Goal: Task Accomplishment & Management: Complete application form

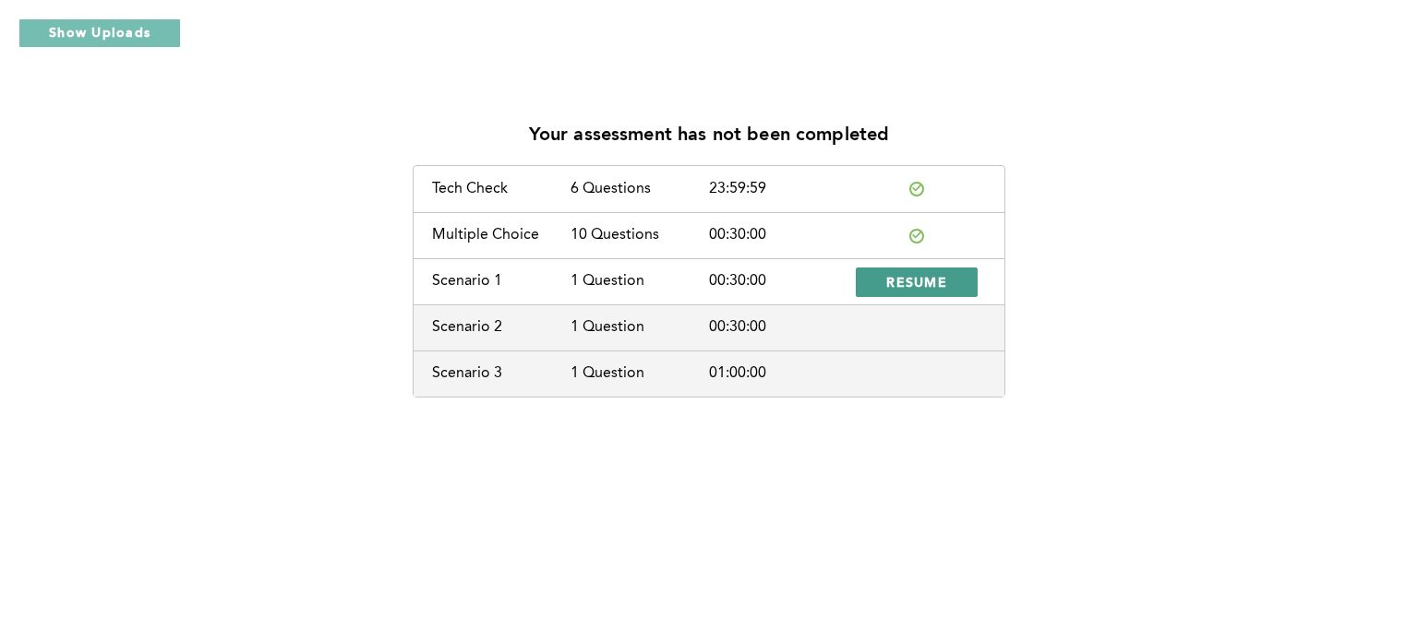
click at [914, 273] on span "RESUME" at bounding box center [916, 282] width 61 height 18
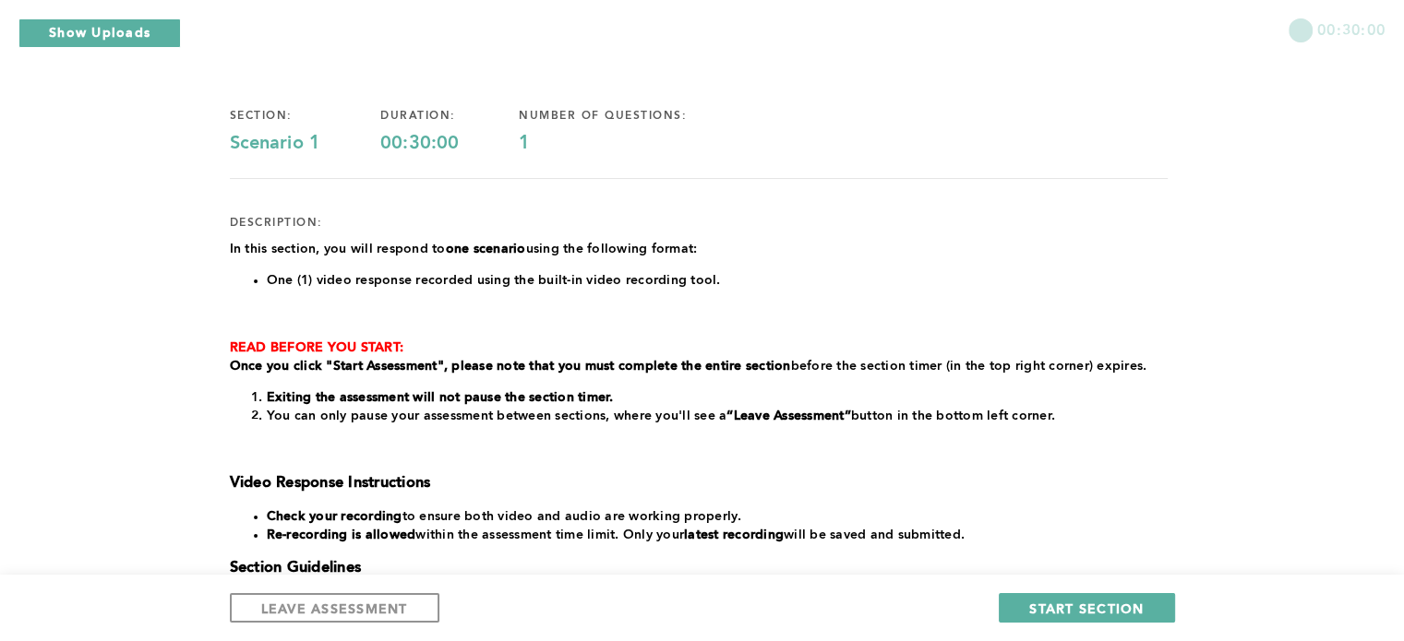
scroll to position [110, 0]
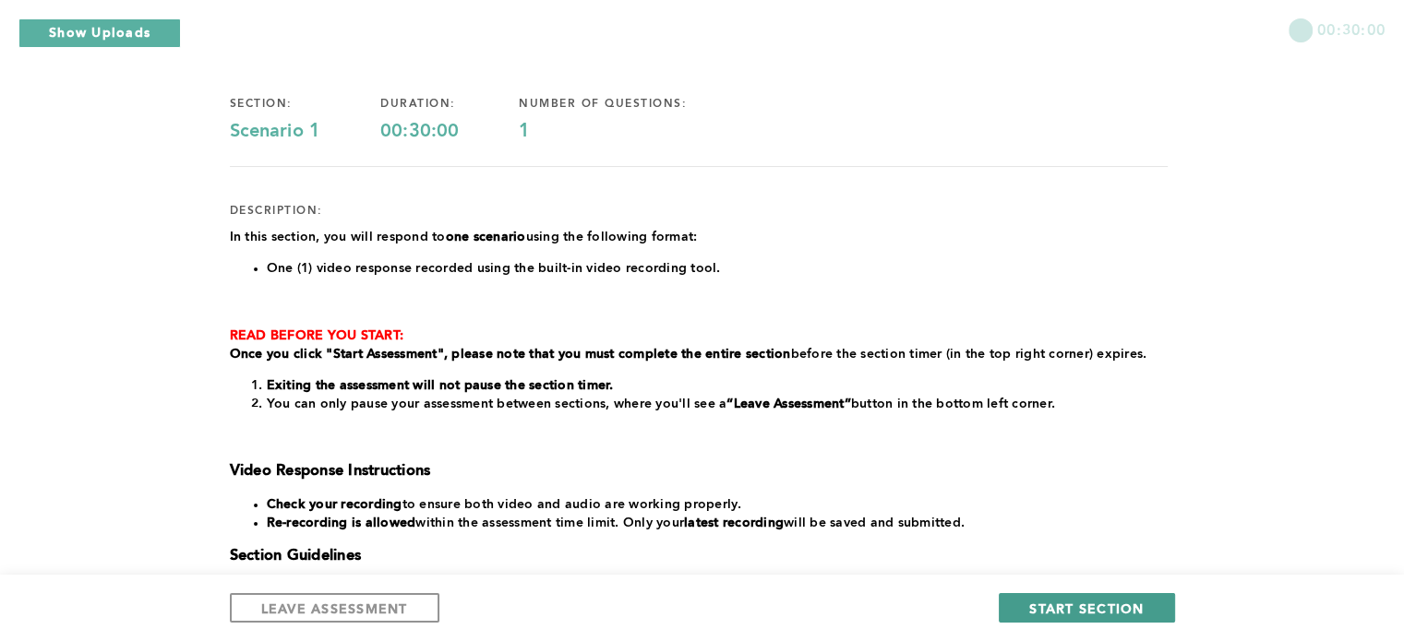
click at [1100, 616] on span "START SECTION" at bounding box center [1086, 609] width 114 height 18
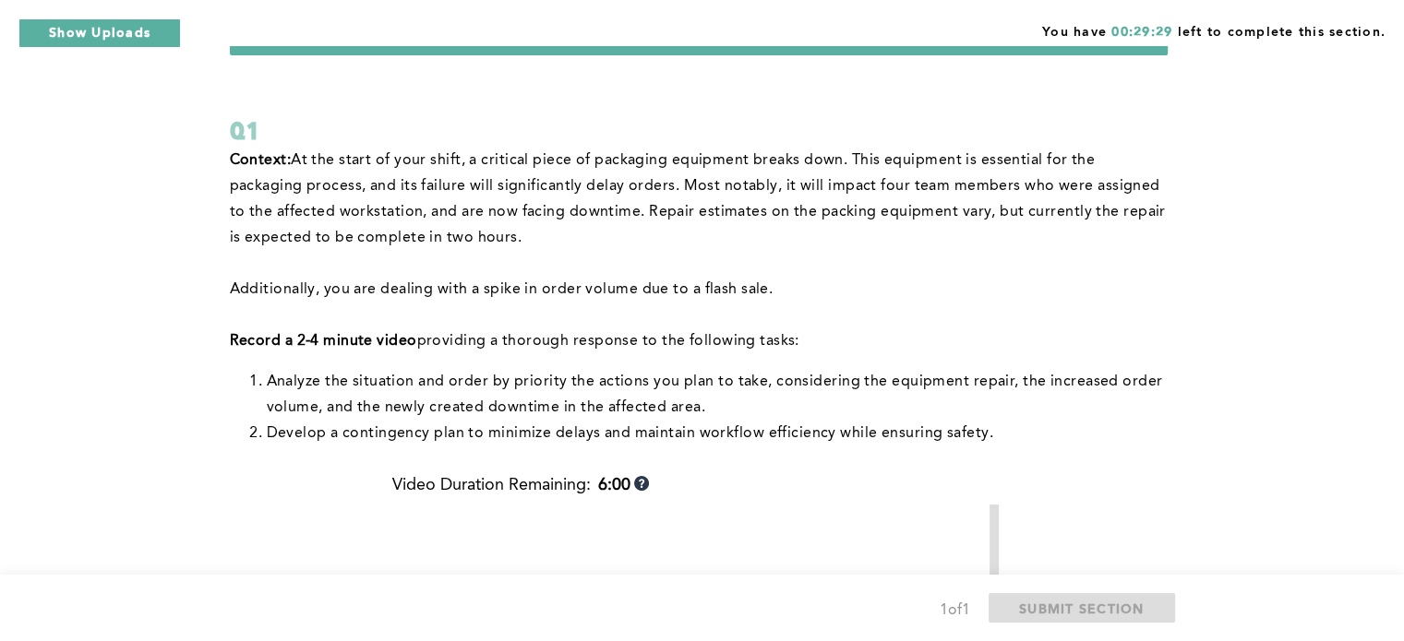
scroll to position [65, 0]
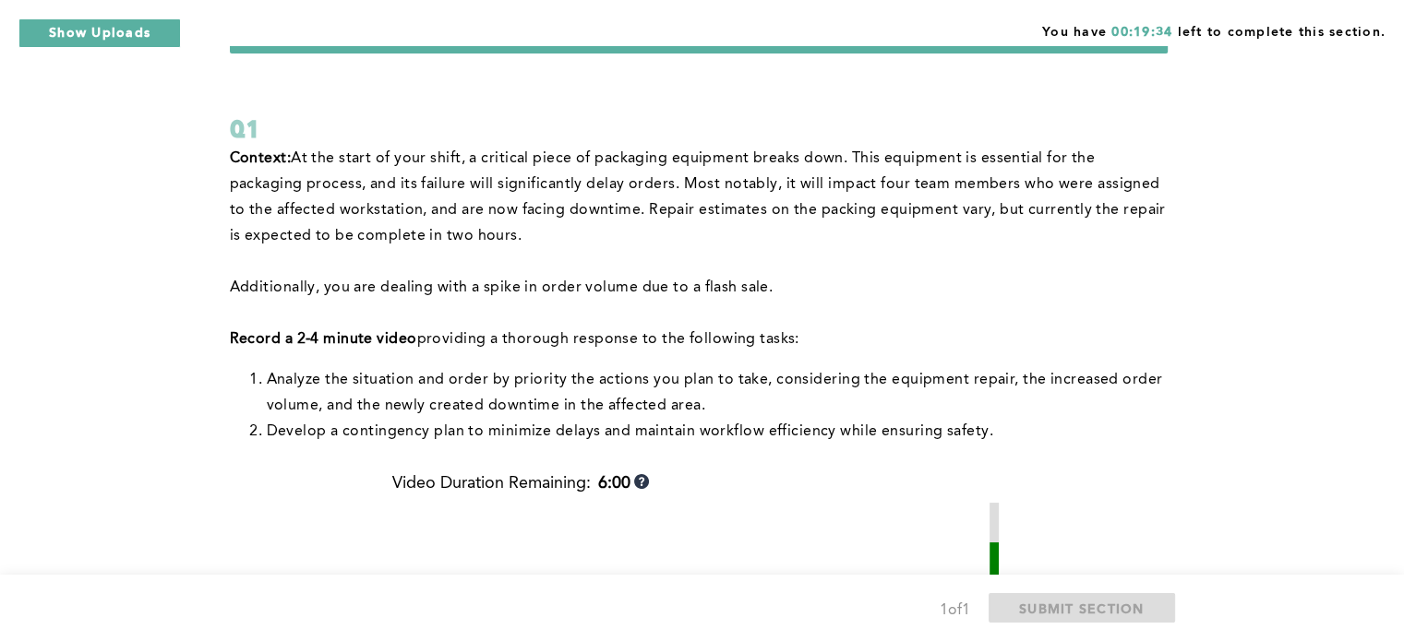
click at [1080, 429] on li "﻿Develop a contingency plan to minimize delays and maintain workflow efficiency…" at bounding box center [717, 432] width 901 height 26
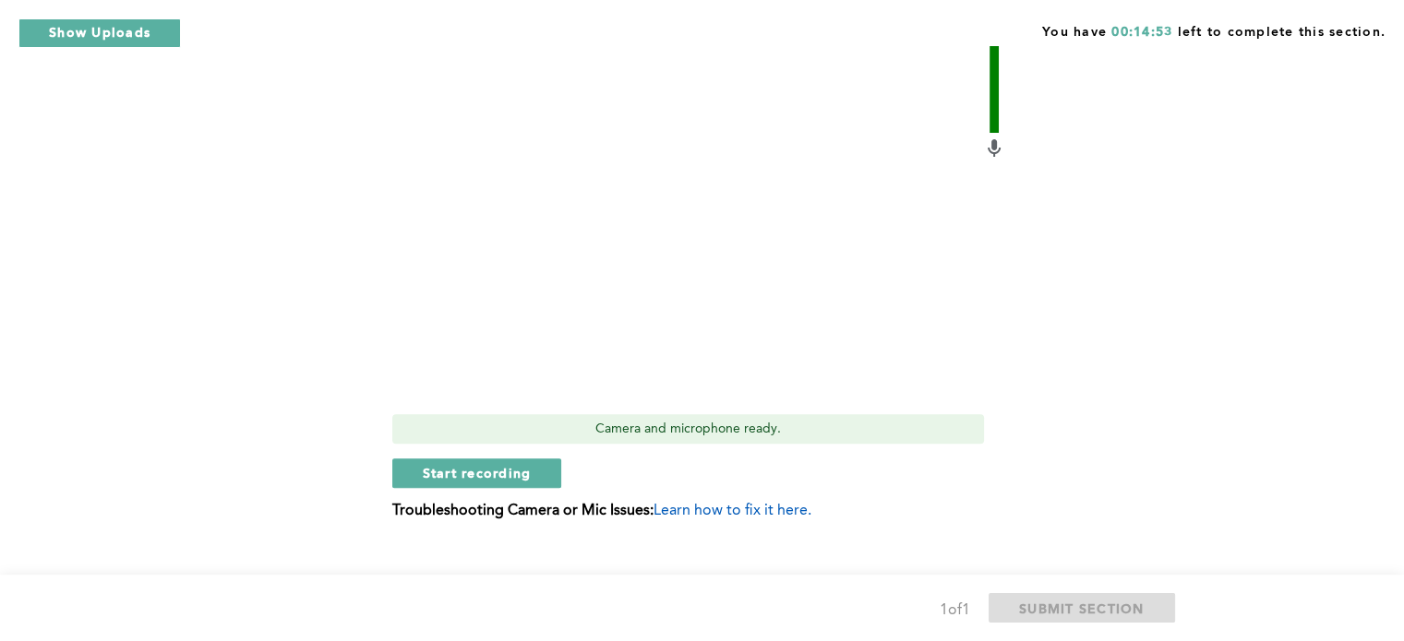
scroll to position [602, 0]
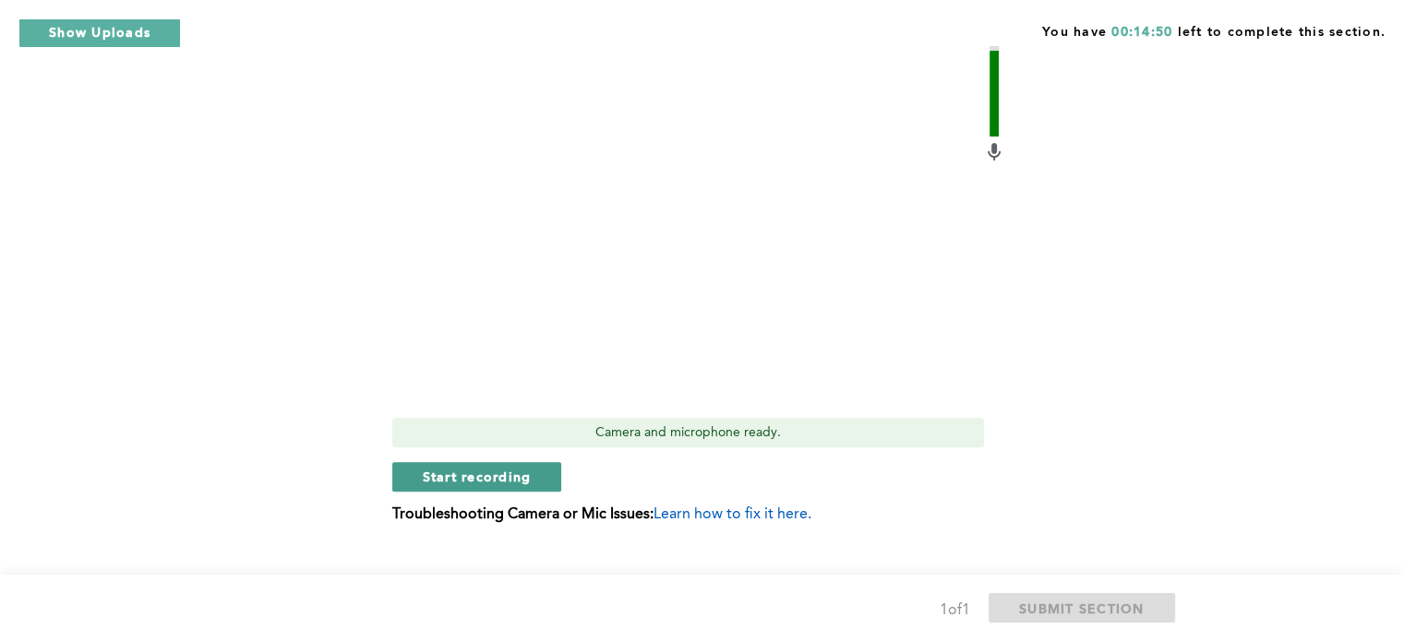
click at [454, 476] on span "Start recording" at bounding box center [477, 477] width 109 height 18
click at [451, 474] on span "Stop recording" at bounding box center [477, 477] width 108 height 18
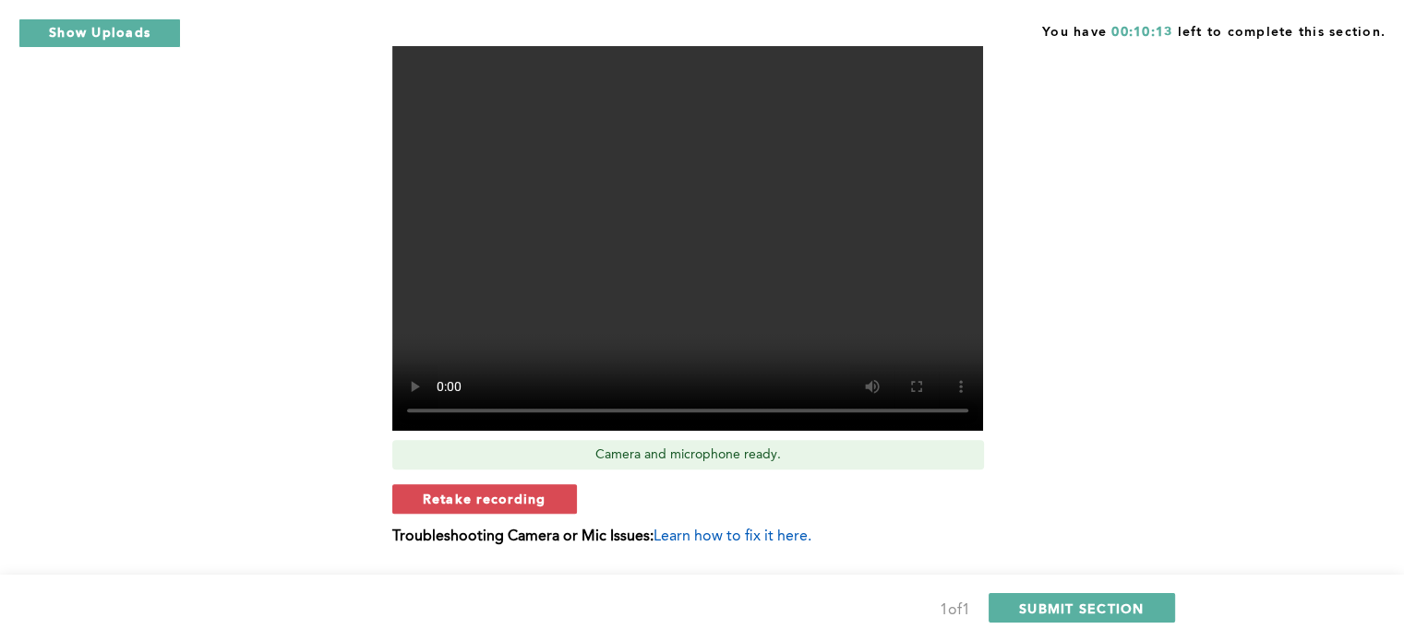
scroll to position [580, 0]
click at [451, 500] on span "Retake recording" at bounding box center [485, 499] width 124 height 18
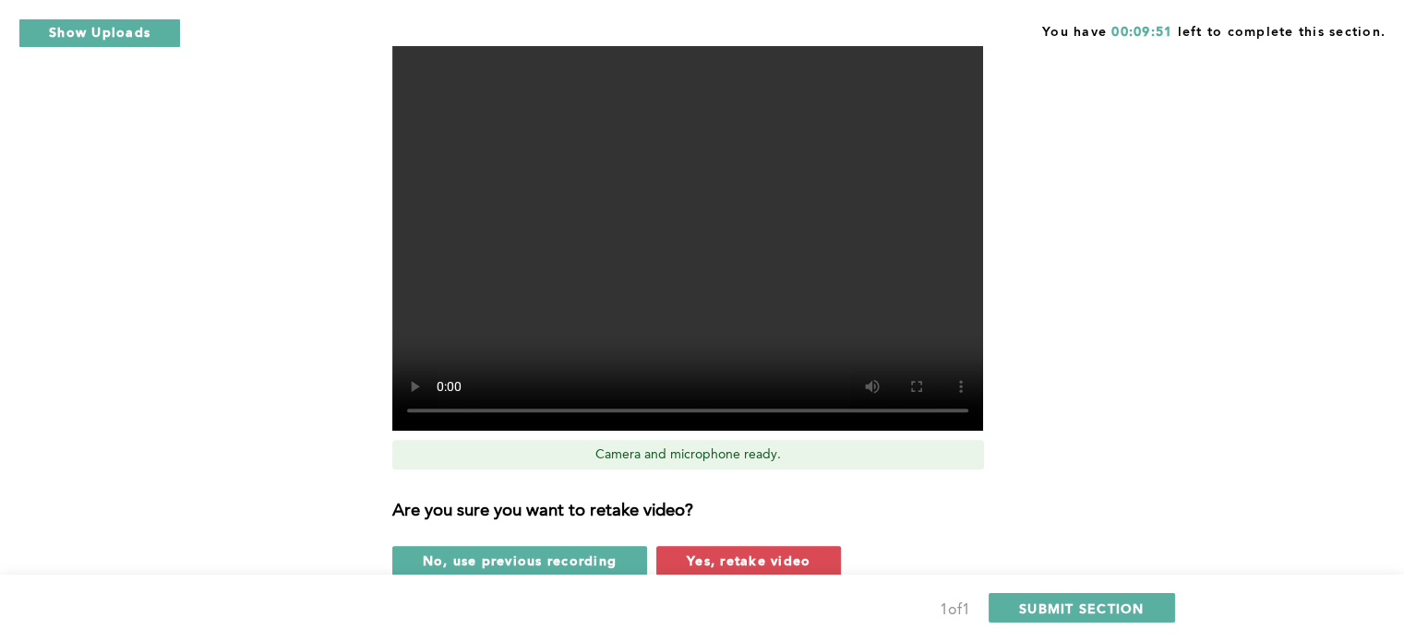
click at [1093, 383] on div "Context: At the start of your shift, a critical piece of packaging equipment br…" at bounding box center [699, 133] width 938 height 1004
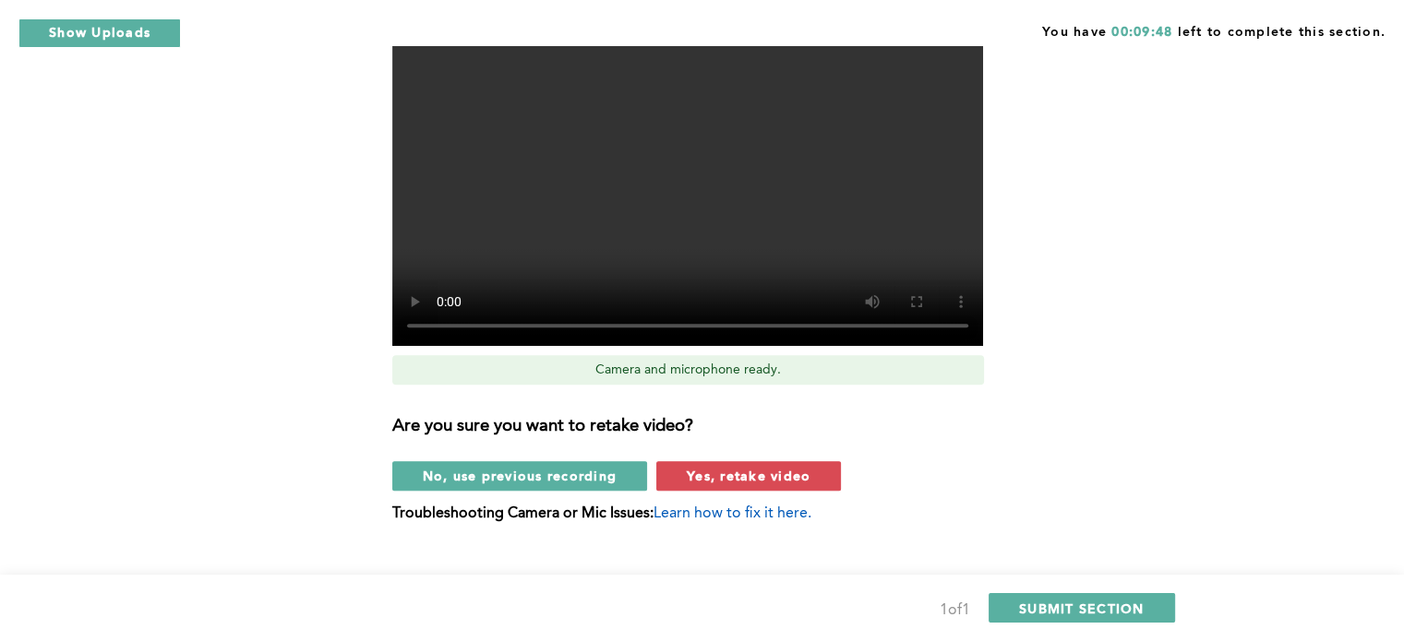
scroll to position [667, 0]
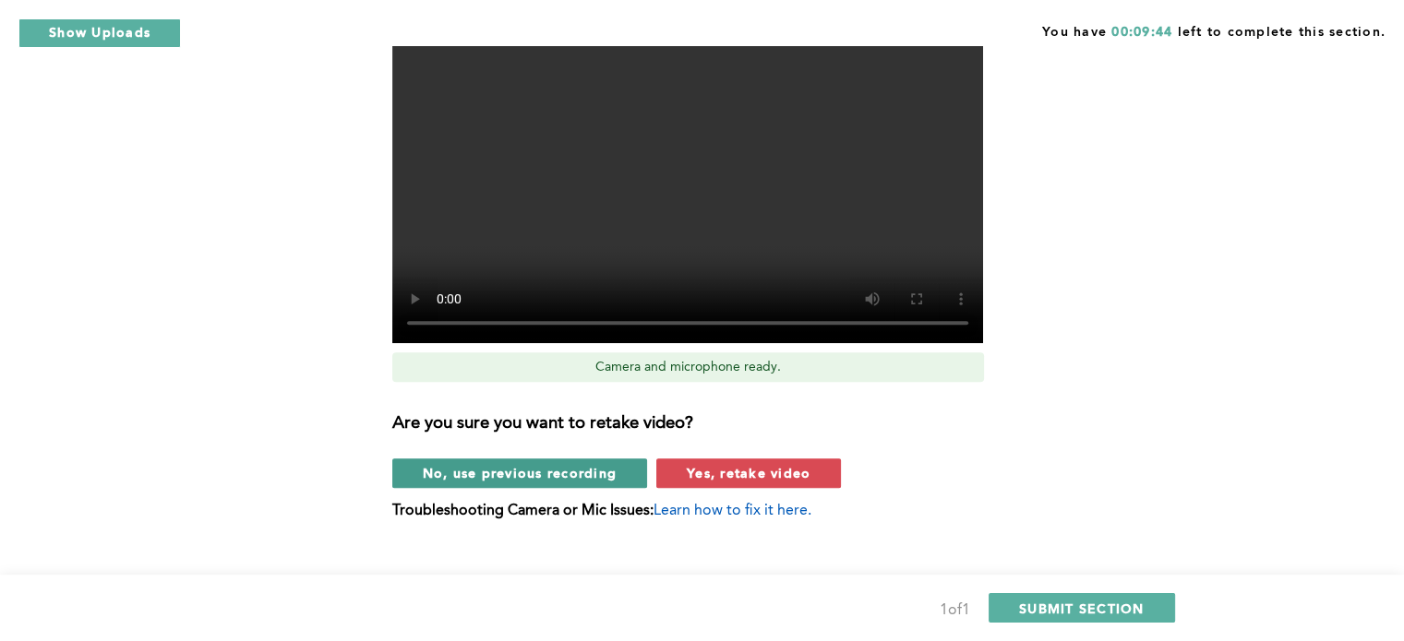
click at [500, 479] on span "No, use previous recording" at bounding box center [520, 473] width 195 height 18
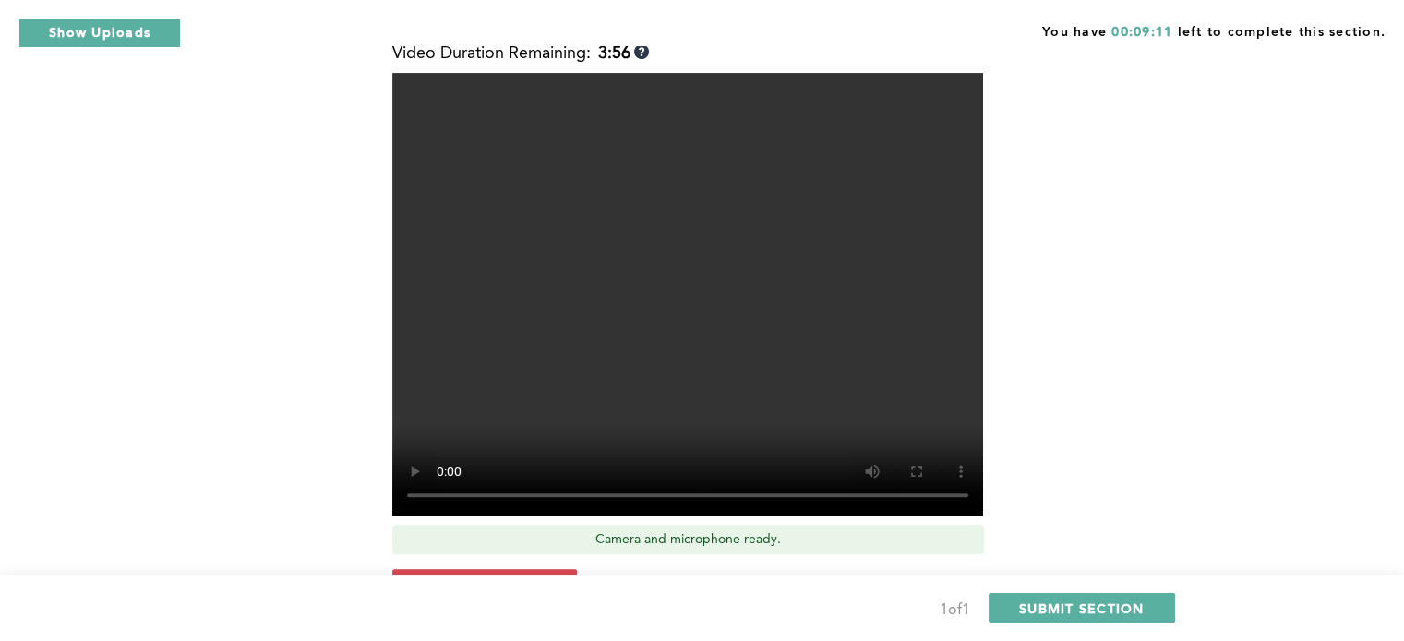
scroll to position [504, 0]
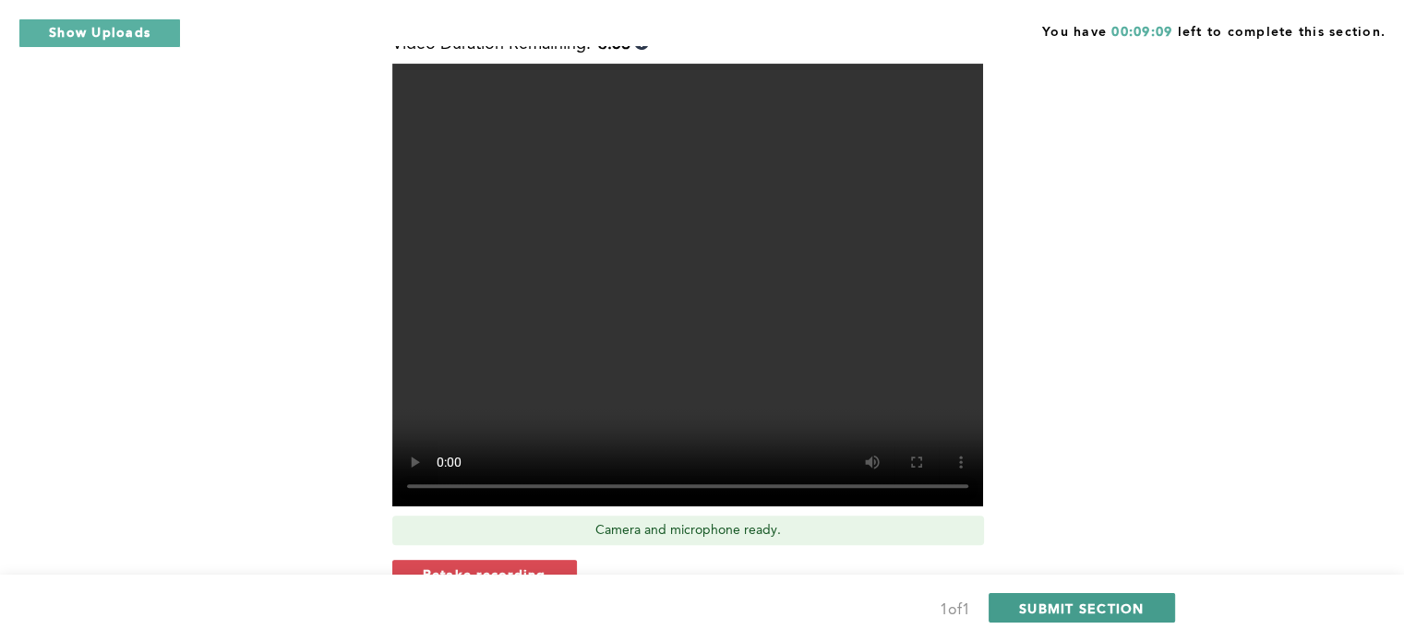
click at [1089, 615] on span "SUBMIT SECTION" at bounding box center [1082, 609] width 126 height 18
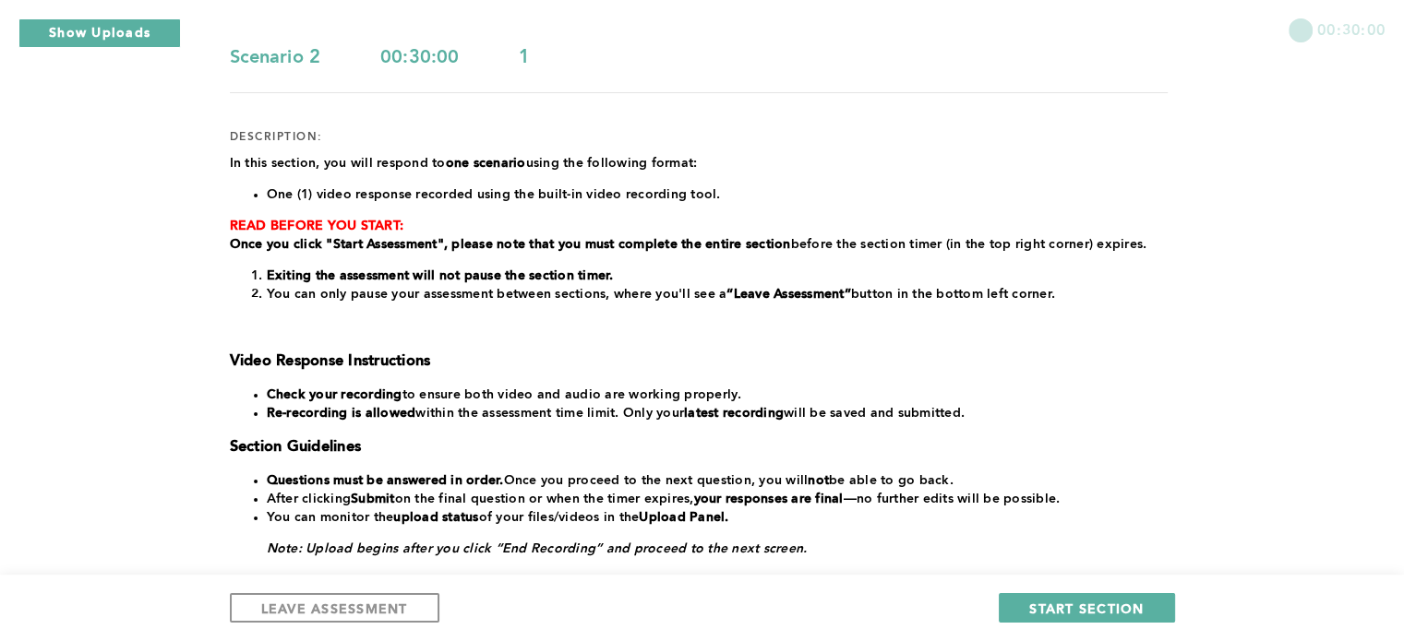
scroll to position [198, 0]
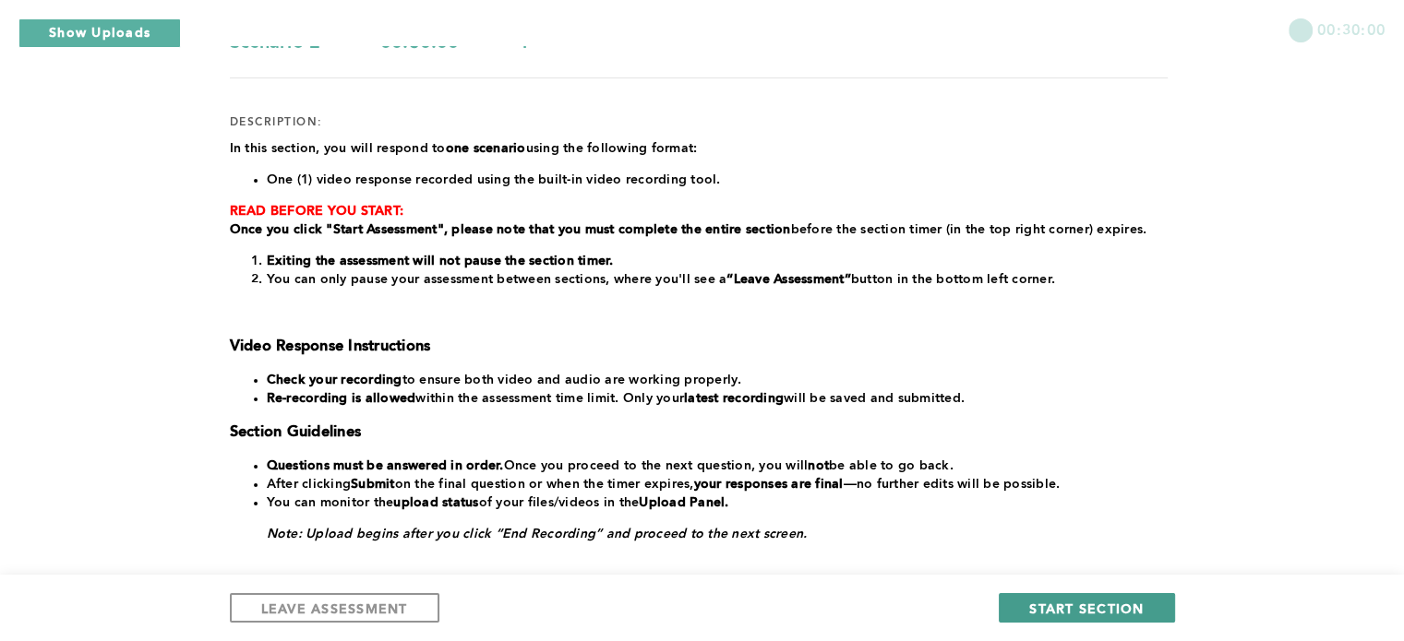
click at [1099, 606] on span "START SECTION" at bounding box center [1086, 609] width 114 height 18
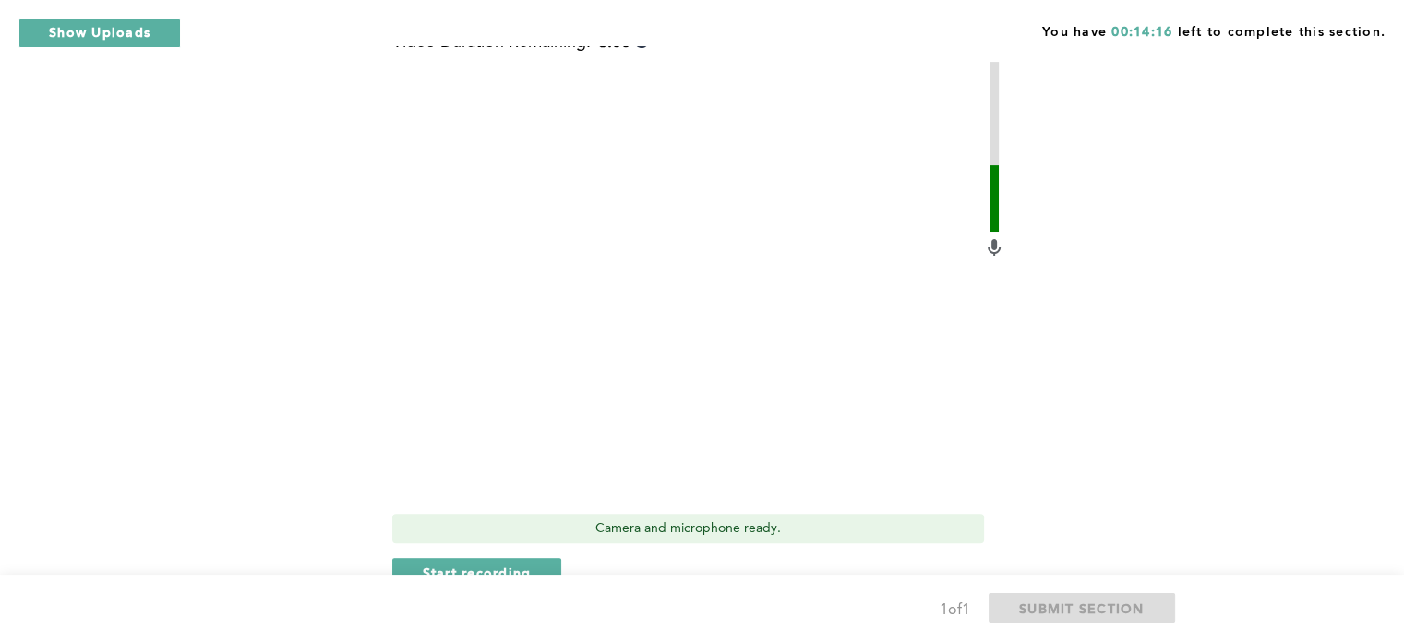
scroll to position [557, 0]
click at [528, 565] on span "Start recording" at bounding box center [477, 574] width 109 height 18
click at [506, 565] on span "Stop recording" at bounding box center [477, 574] width 108 height 18
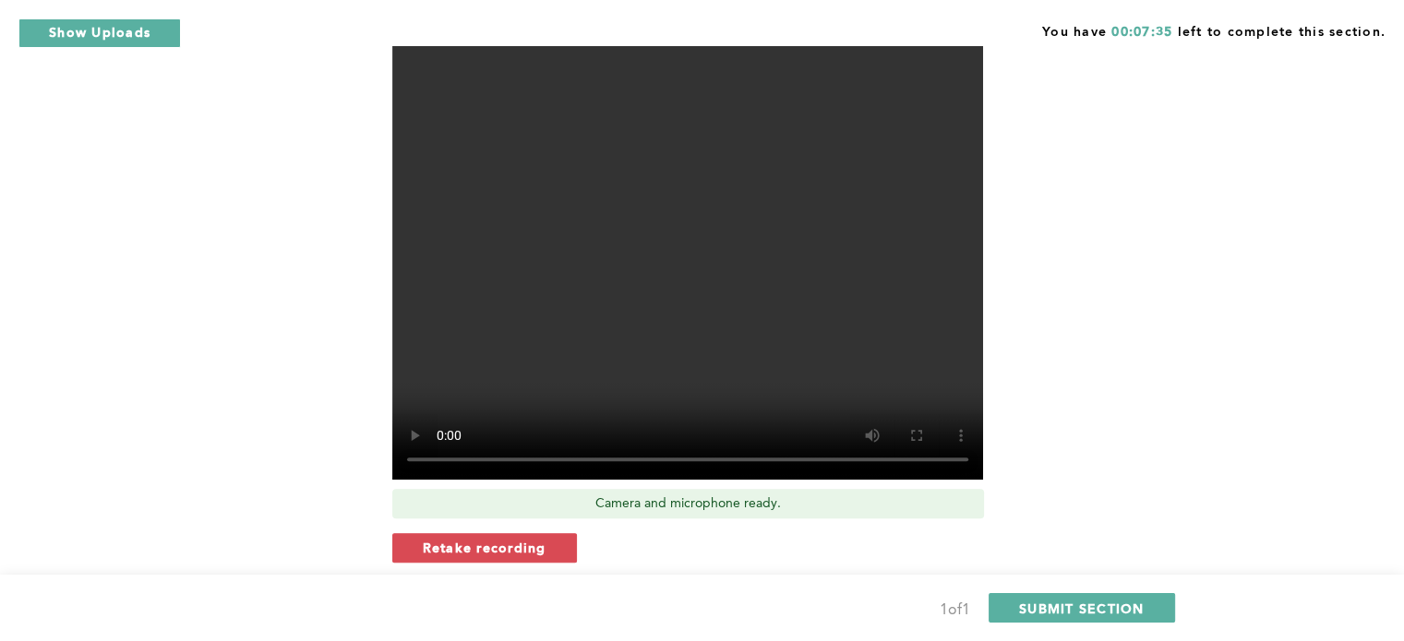
scroll to position [580, 0]
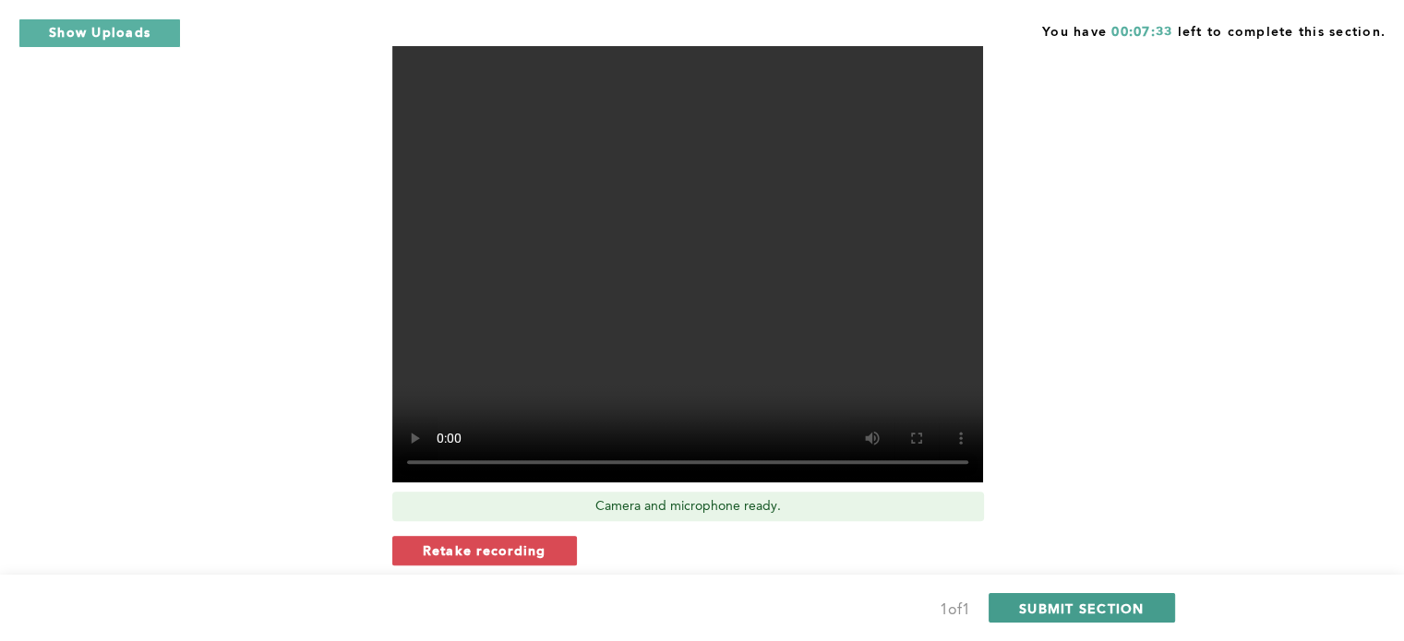
click at [1090, 612] on span "SUBMIT SECTION" at bounding box center [1082, 609] width 126 height 18
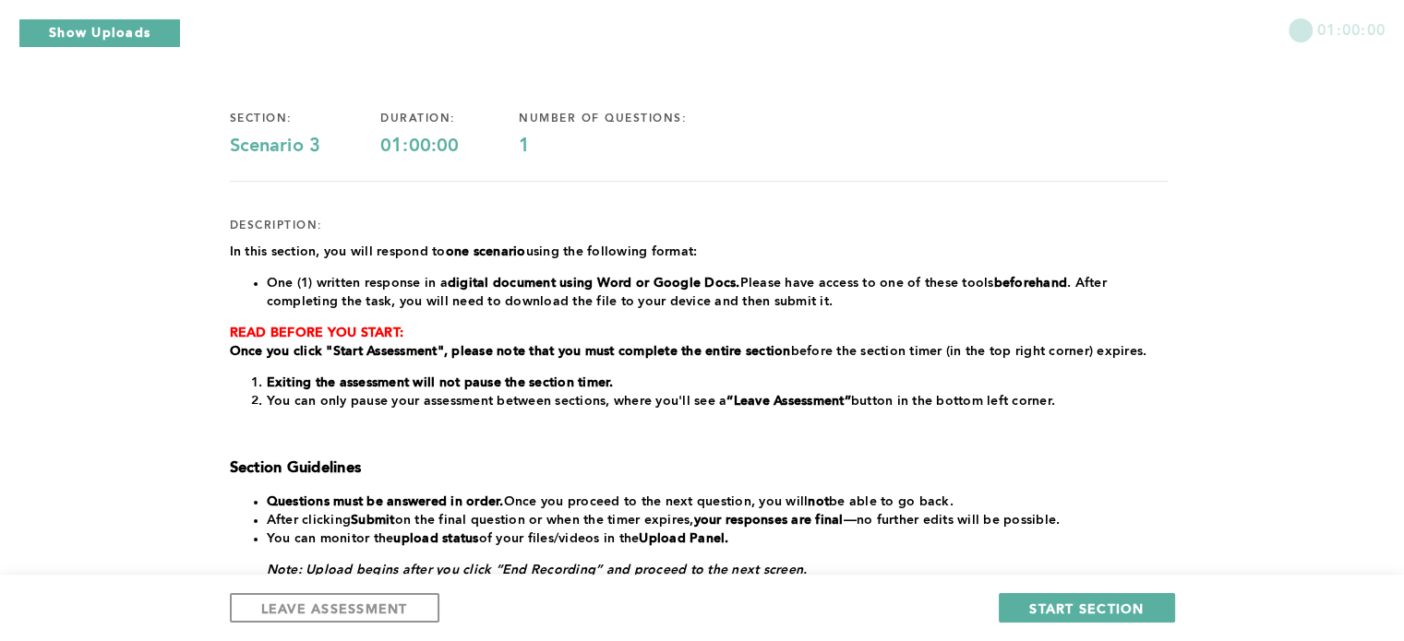
scroll to position [92, 0]
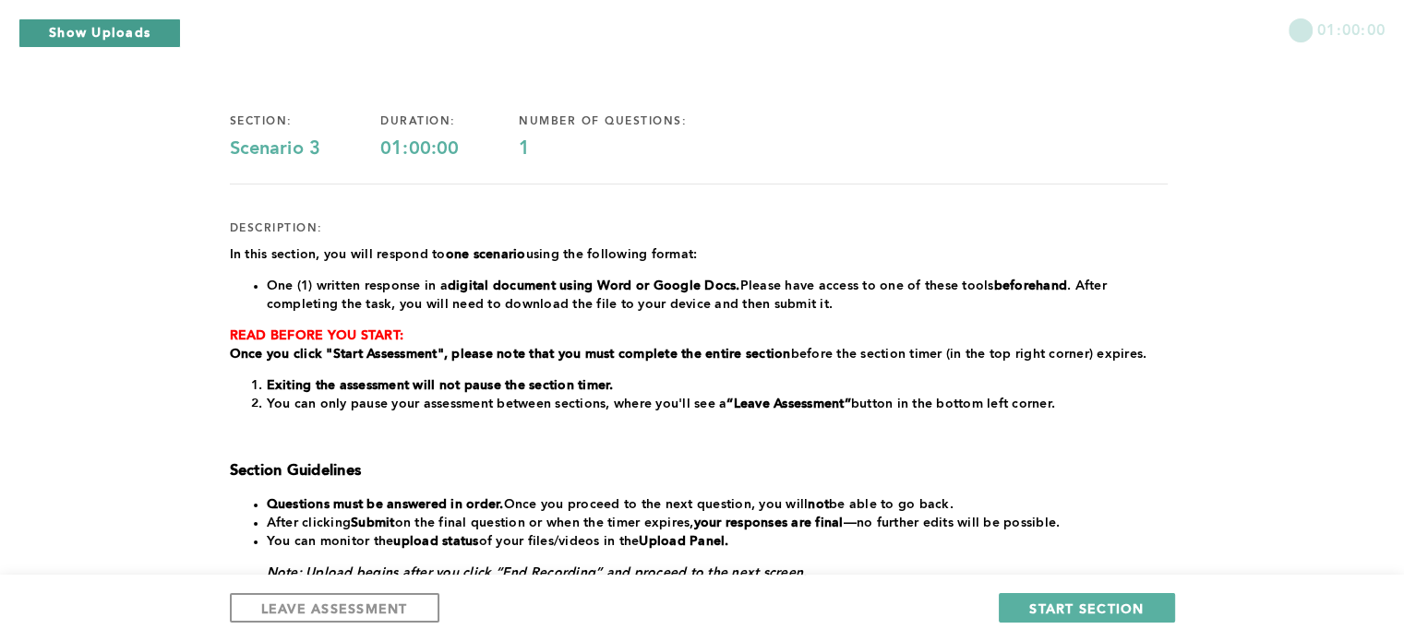
click at [151, 31] on button "Show Uploads" at bounding box center [99, 33] width 162 height 30
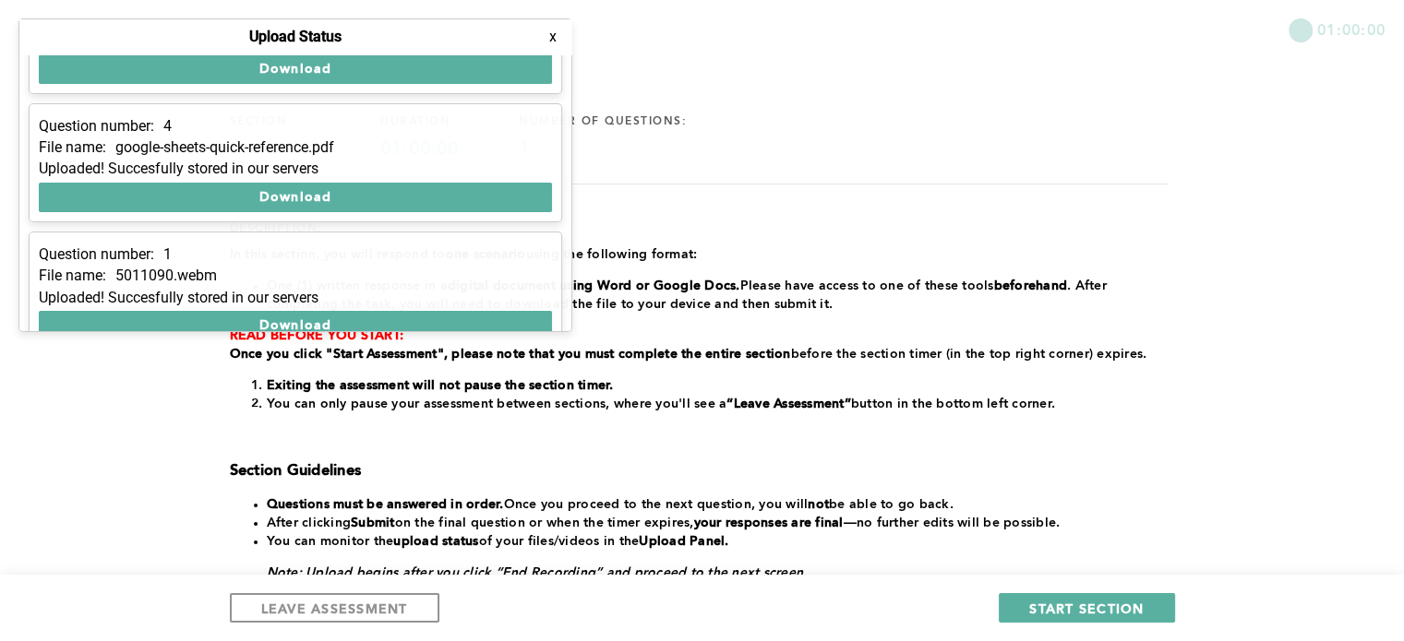
scroll to position [0, 0]
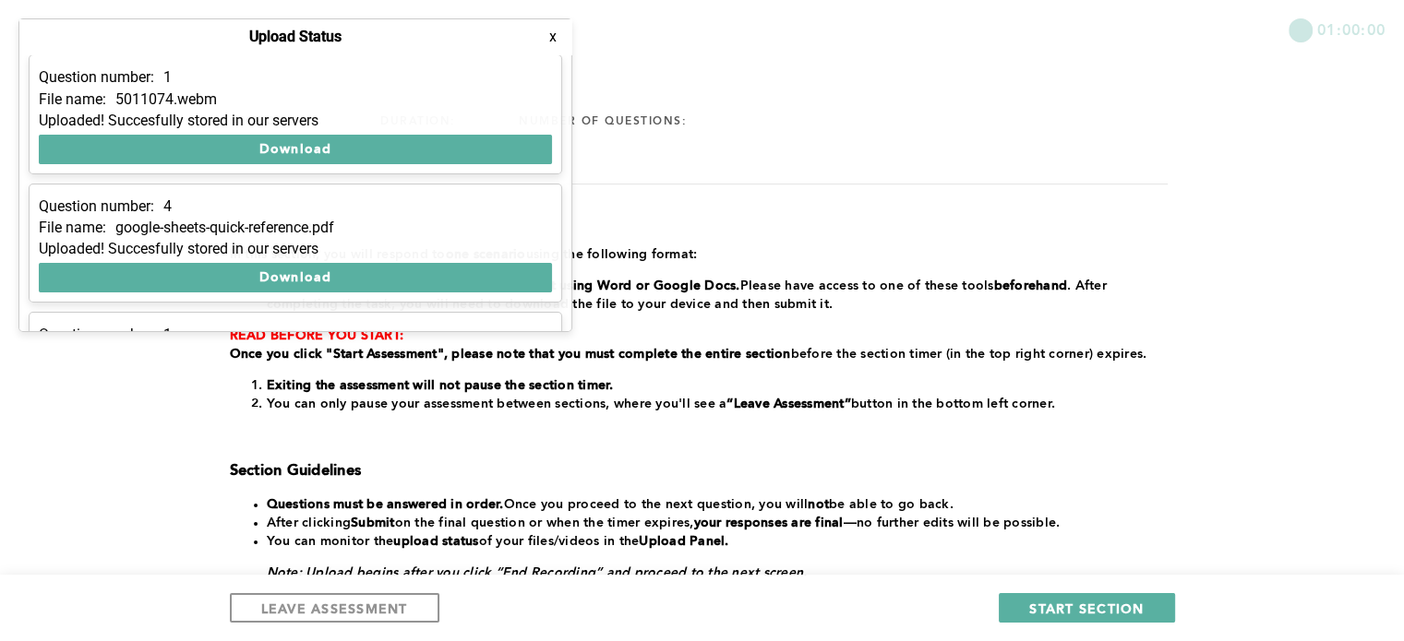
click at [551, 36] on button "x" at bounding box center [553, 37] width 18 height 18
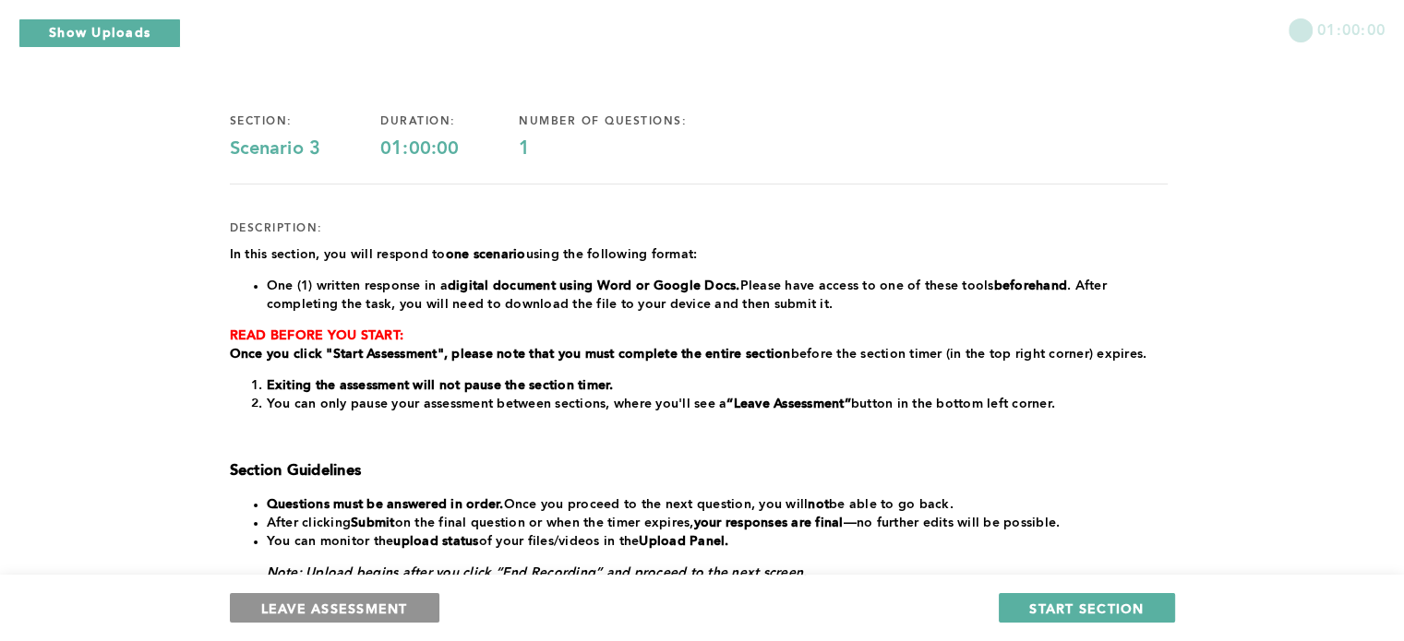
click at [336, 616] on span "LEAVE ASSESSMENT" at bounding box center [334, 609] width 147 height 18
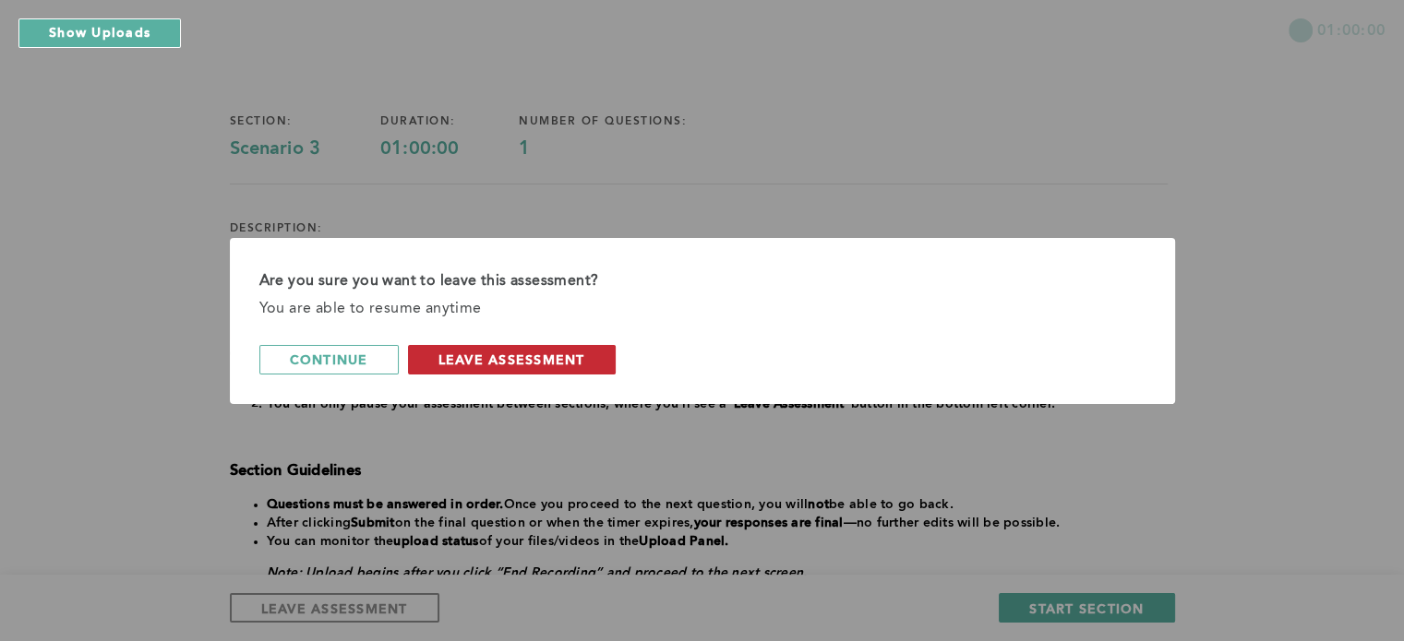
click at [485, 368] on span "leave assessment" at bounding box center [511, 360] width 147 height 18
